Goal: Task Accomplishment & Management: Use online tool/utility

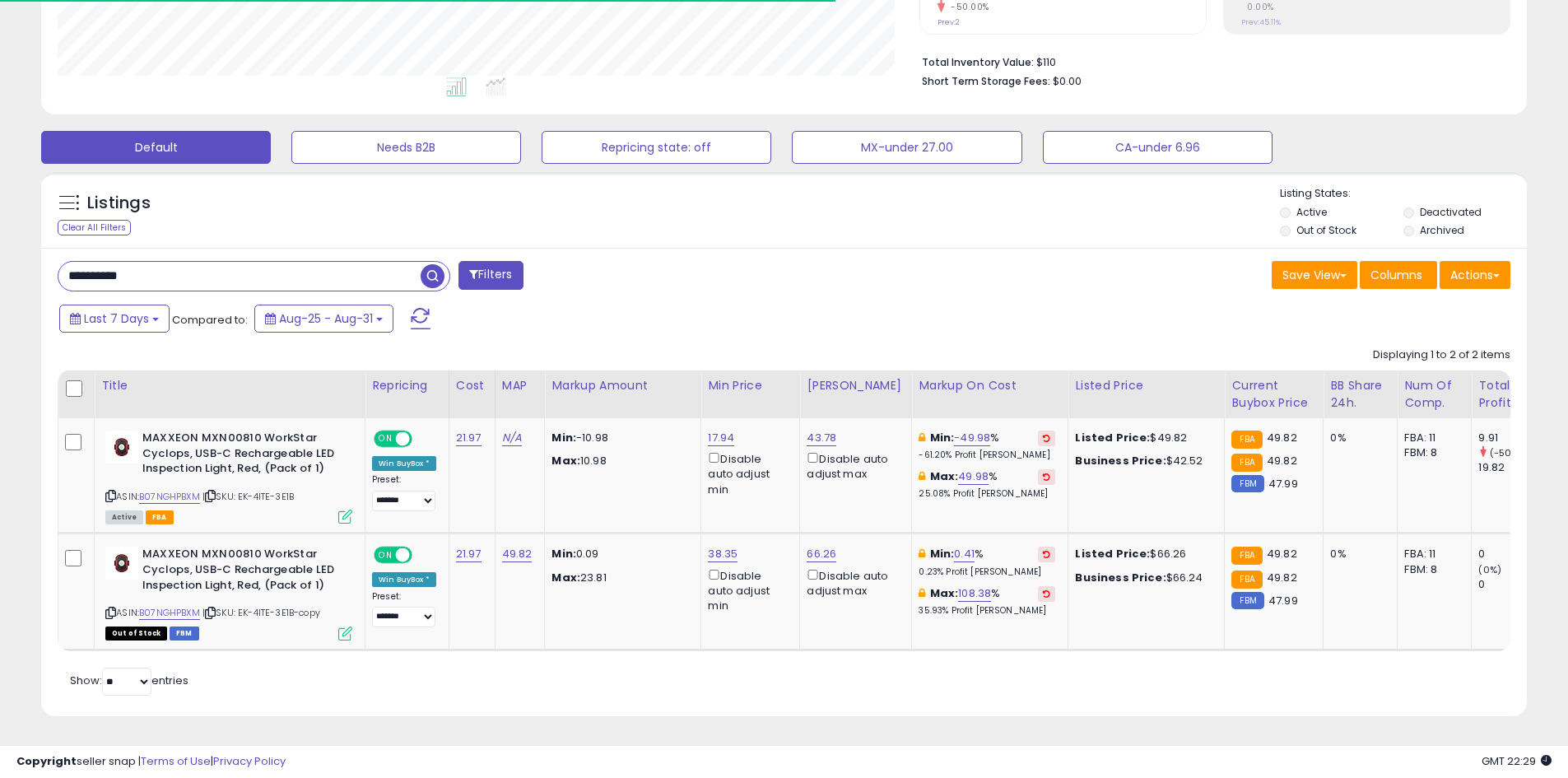
scroll to position [338, 862]
click at [161, 262] on input "**********" at bounding box center [239, 276] width 362 height 29
click at [432, 264] on span "button" at bounding box center [432, 276] width 24 height 24
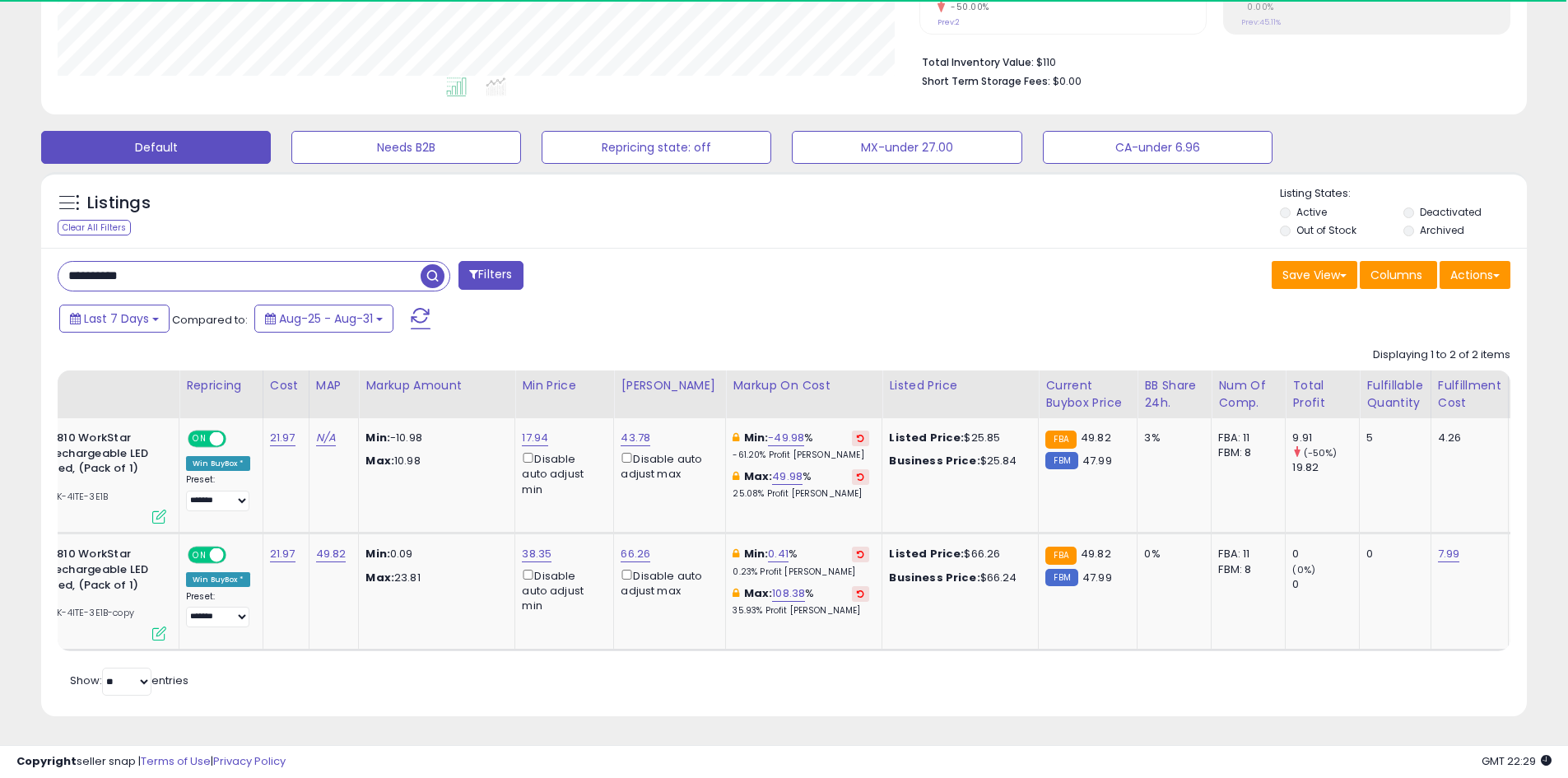
scroll to position [0, 0]
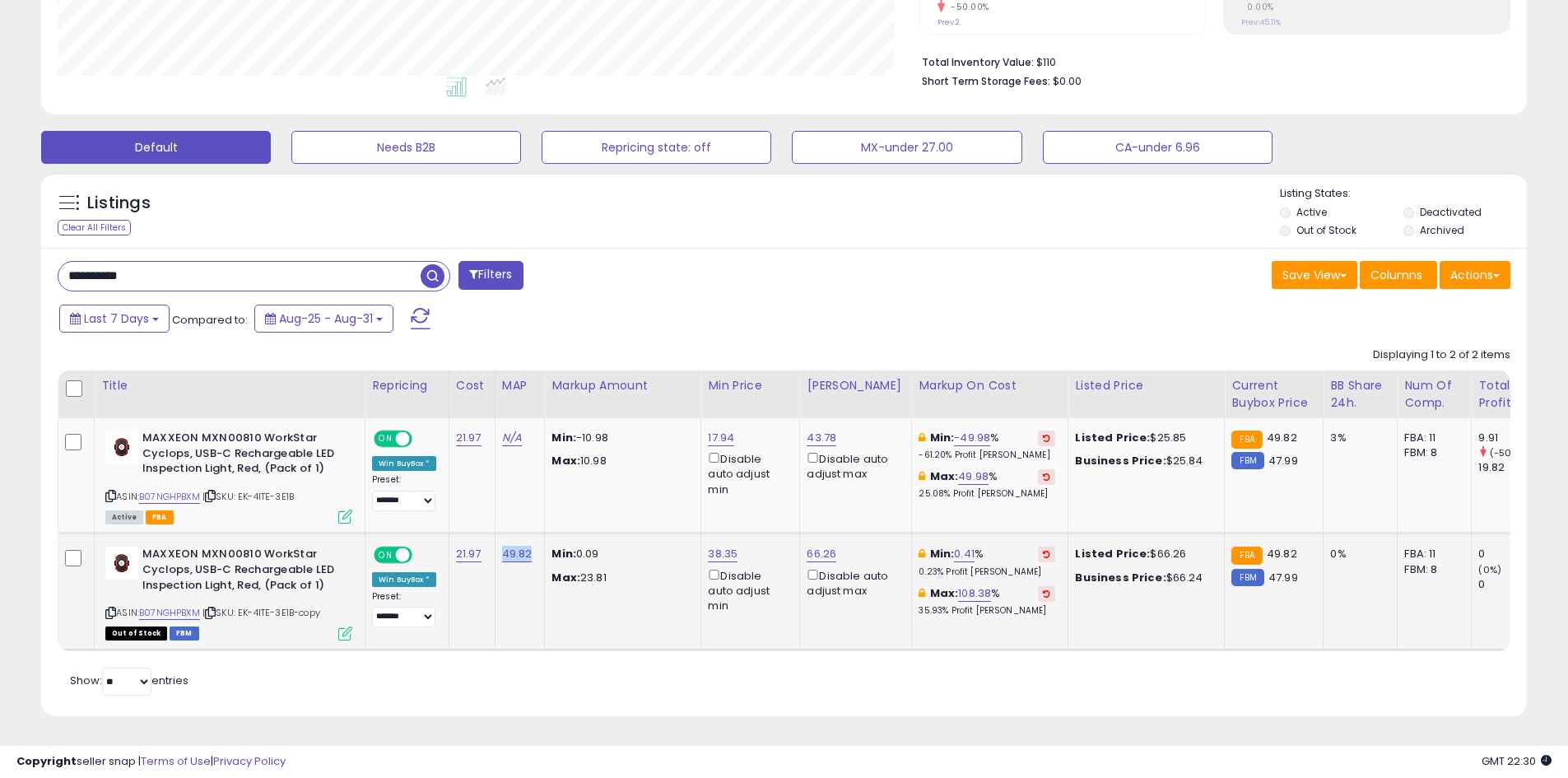
drag, startPoint x: 536, startPoint y: 542, endPoint x: 511, endPoint y: 542, distance: 25.0
click at [495, 542] on td "49.82" at bounding box center [520, 590] width 50 height 116
copy link "49.82"
click at [508, 430] on link "N/A" at bounding box center [512, 437] width 20 height 16
type input "*****"
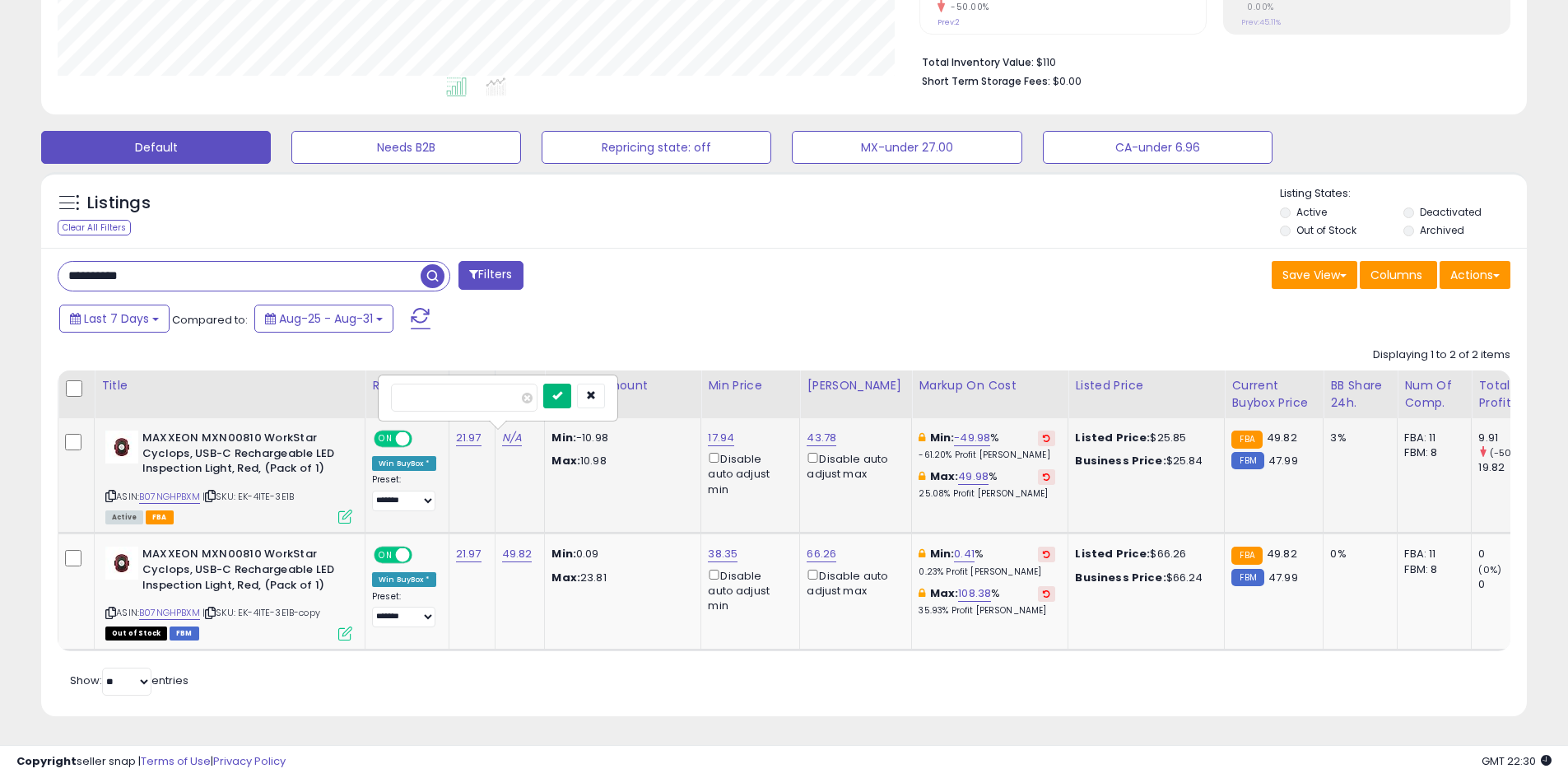
click at [562, 390] on icon "submit" at bounding box center [557, 395] width 10 height 10
click at [419, 308] on span at bounding box center [420, 319] width 20 height 21
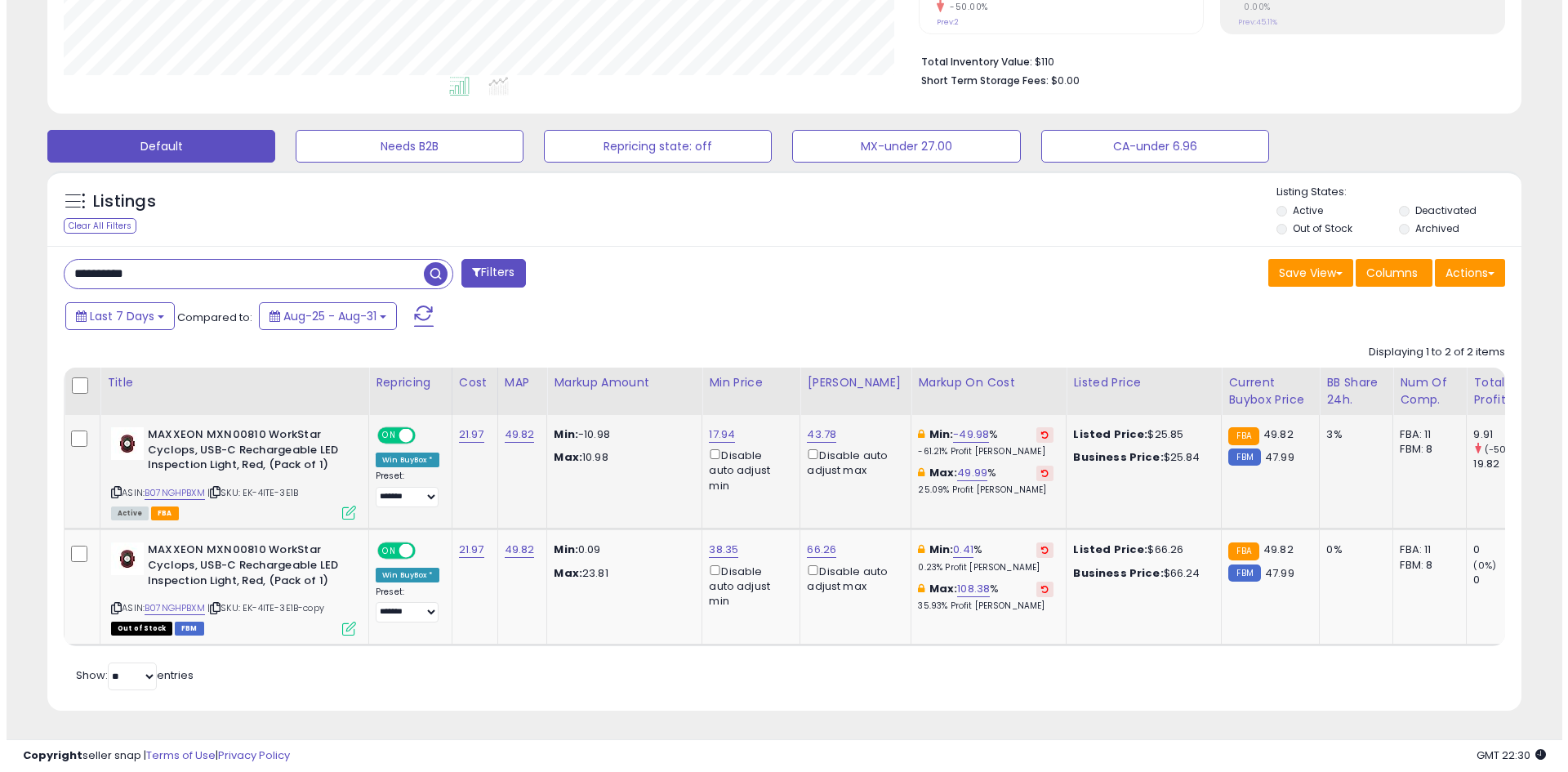
scroll to position [335, 862]
